Goal: Information Seeking & Learning: Learn about a topic

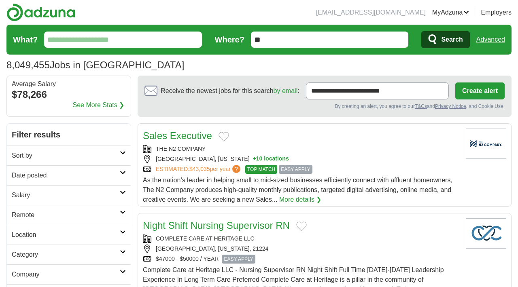
drag, startPoint x: 268, startPoint y: 40, endPoint x: 252, endPoint y: 40, distance: 17.0
click at [252, 40] on input "**" at bounding box center [330, 40] width 158 height 16
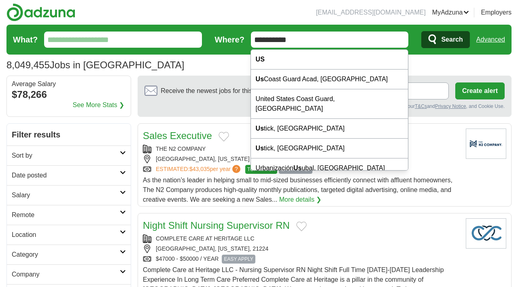
type input "**********"
click at [421, 31] on button "Search" at bounding box center [445, 39] width 48 height 17
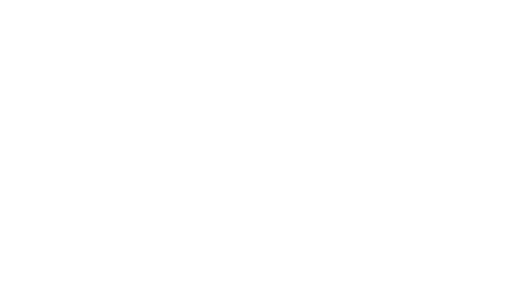
scroll to position [1275, 0]
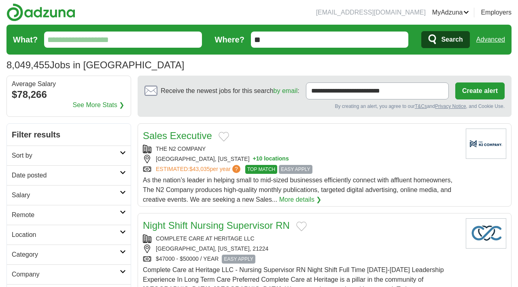
click at [309, 38] on input "**" at bounding box center [330, 40] width 158 height 16
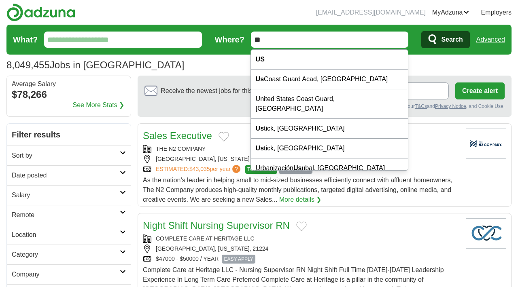
type input "*"
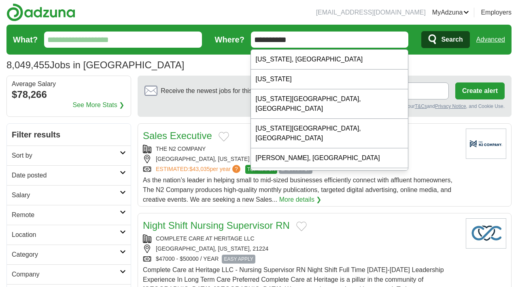
type input "**********"
click at [421, 31] on button "Search" at bounding box center [445, 39] width 48 height 17
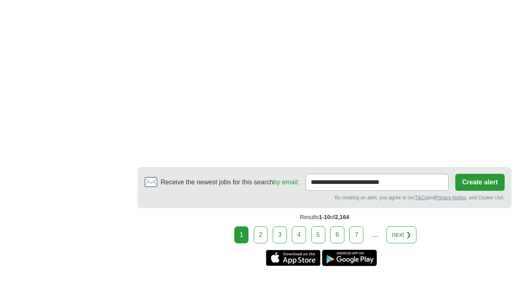
scroll to position [1403, 0]
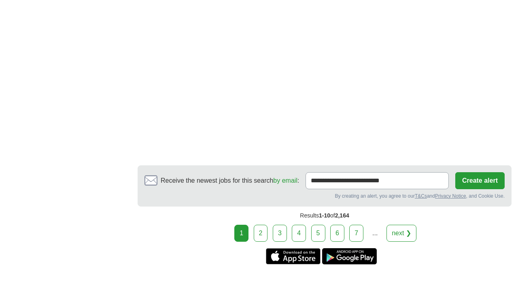
click at [265, 233] on link "2" at bounding box center [261, 233] width 14 height 17
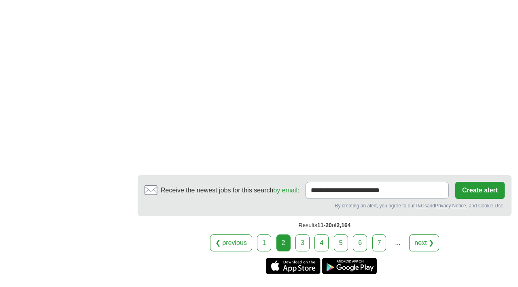
scroll to position [1342, 0]
click at [300, 245] on link "3" at bounding box center [302, 243] width 14 height 17
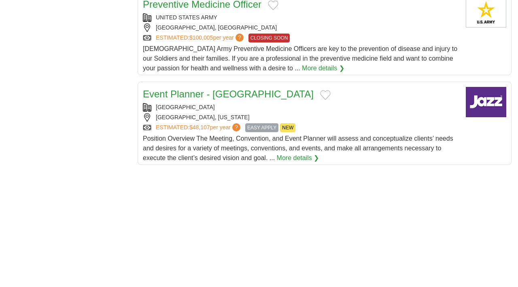
scroll to position [926, 0]
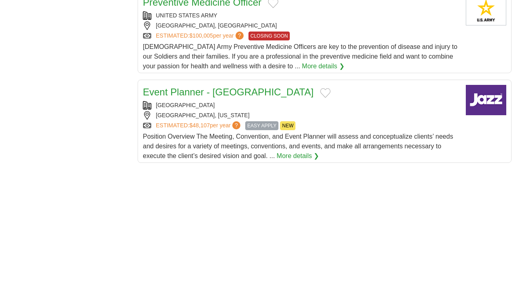
click at [264, 94] on link "Event Planner - Cleveland County Fairgrounds" at bounding box center [228, 92] width 171 height 11
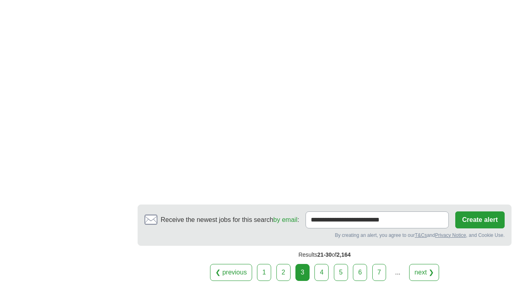
scroll to position [1332, 0]
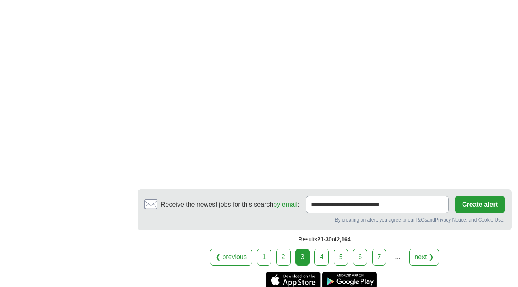
click at [321, 258] on link "4" at bounding box center [321, 257] width 14 height 17
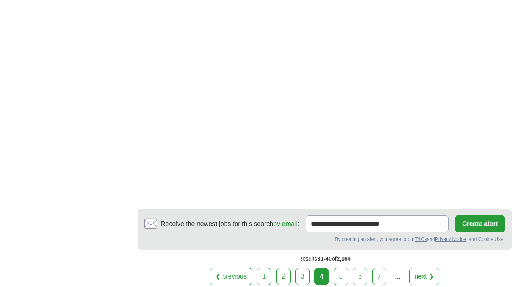
scroll to position [1333, 0]
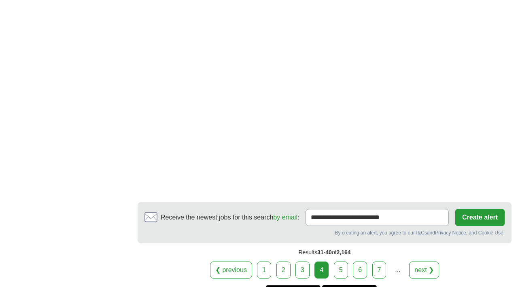
click at [342, 262] on link "5" at bounding box center [341, 270] width 14 height 17
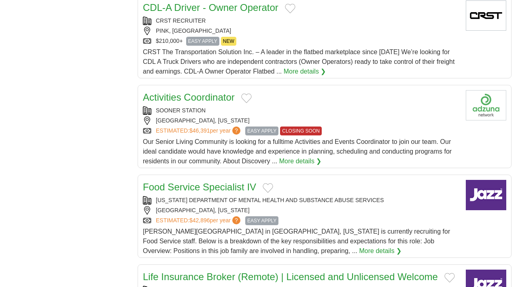
scroll to position [742, 0]
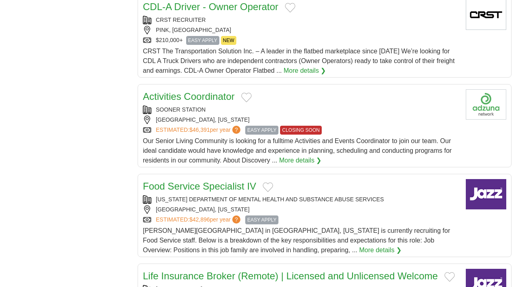
click at [262, 130] on span "EASY APPLY" at bounding box center [261, 130] width 33 height 9
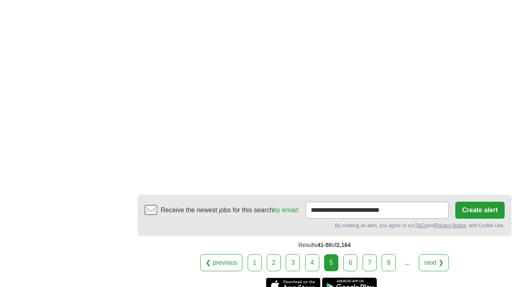
scroll to position [1346, 0]
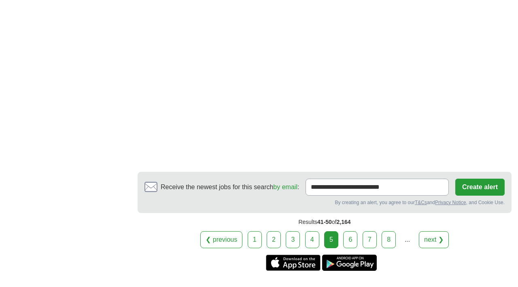
click at [351, 237] on link "6" at bounding box center [350, 239] width 14 height 17
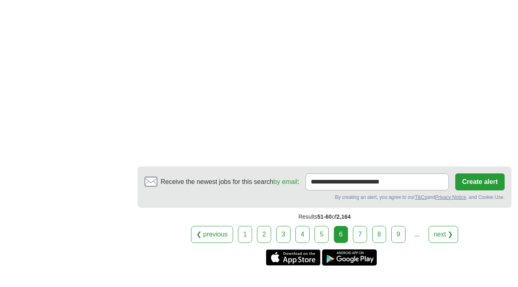
scroll to position [1438, 0]
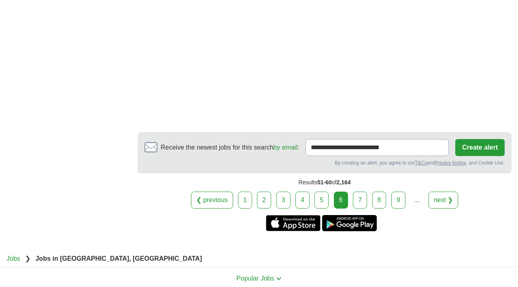
click at [360, 192] on link "7" at bounding box center [360, 200] width 14 height 17
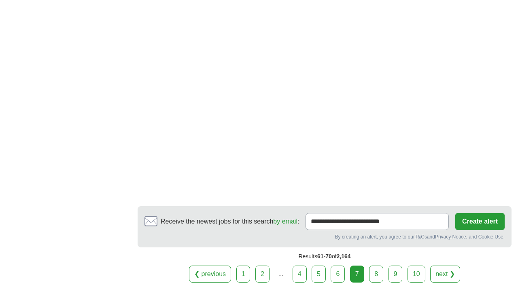
scroll to position [1329, 0]
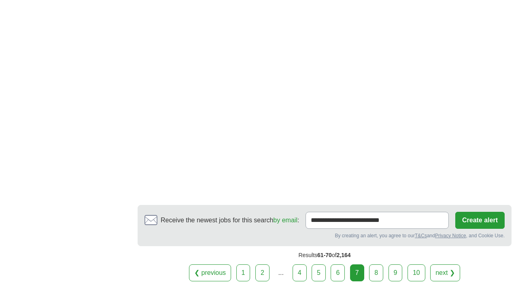
click at [377, 264] on link "8" at bounding box center [376, 272] width 14 height 17
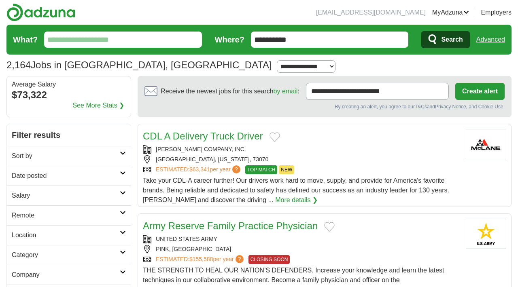
click at [0, 0] on link "Favorites" at bounding box center [0, 0] width 0 height 0
